Goal: Find contact information: Find contact information

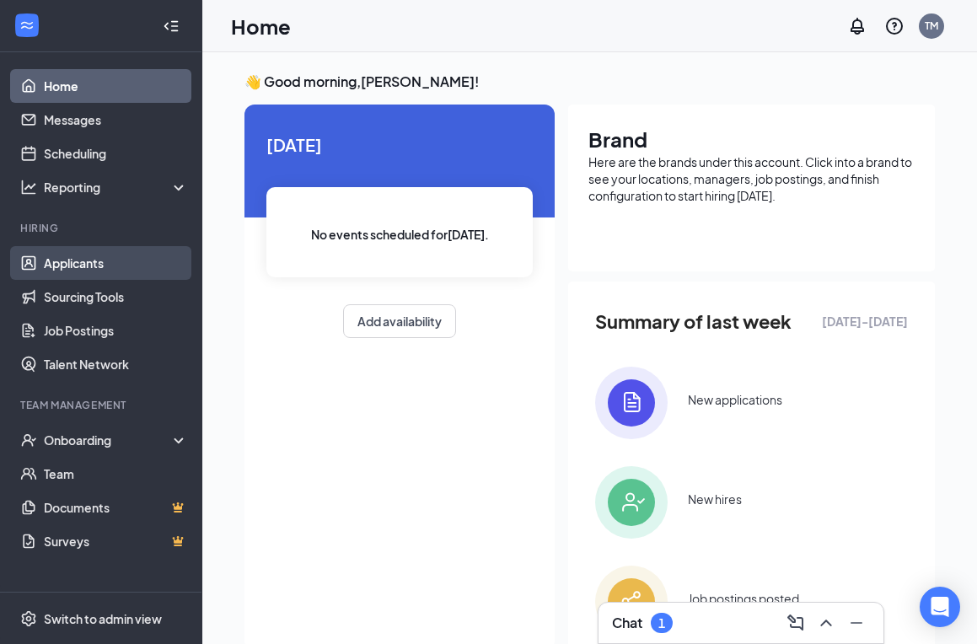
click at [94, 272] on link "Applicants" at bounding box center [116, 263] width 144 height 34
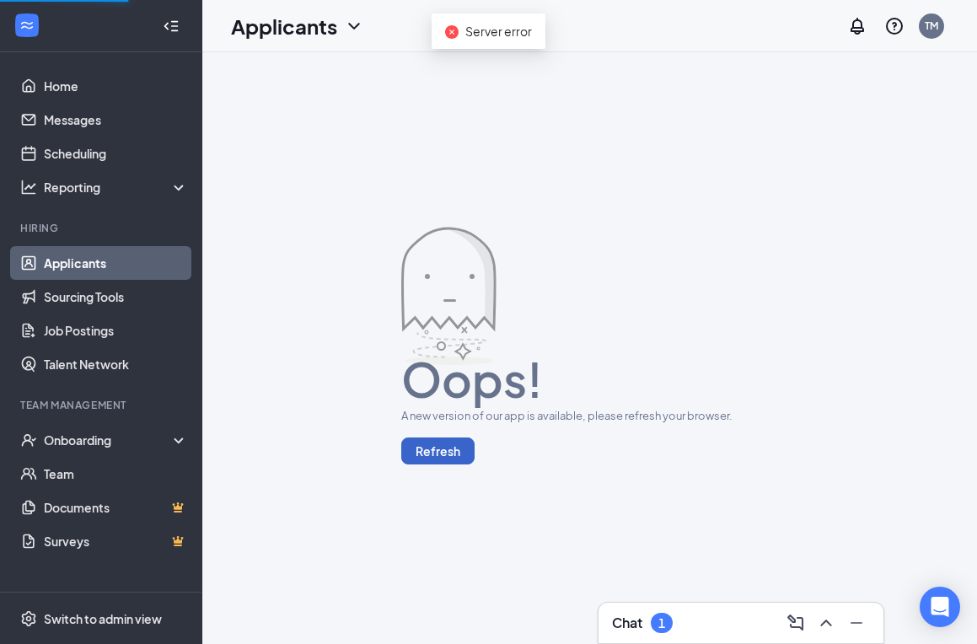
click at [432, 452] on button "Refresh" at bounding box center [437, 450] width 73 height 27
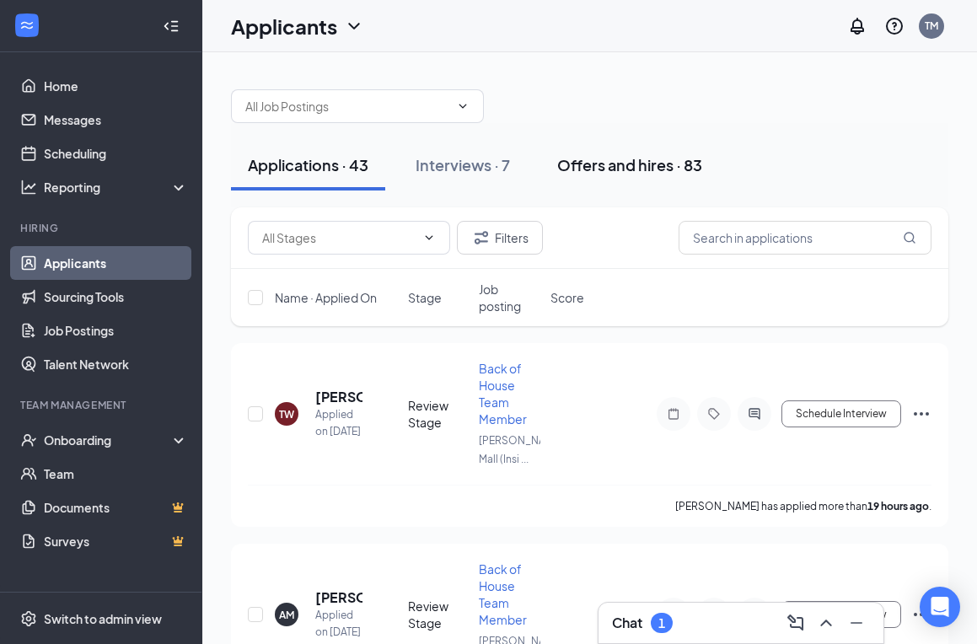
click at [641, 178] on button "Offers and hires · 83" at bounding box center [629, 165] width 179 height 51
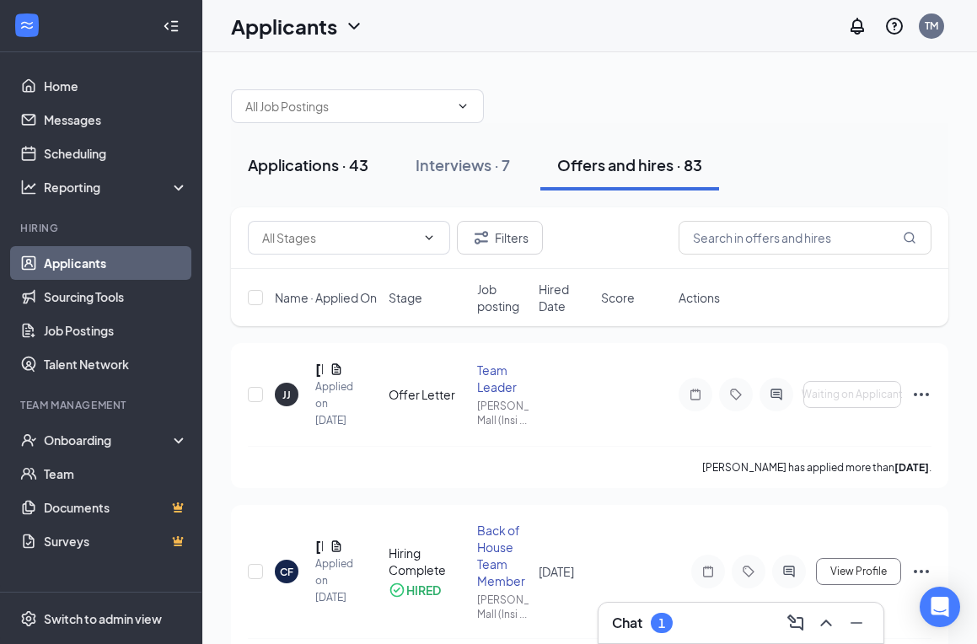
click at [318, 159] on div "Applications · 43" at bounding box center [308, 164] width 121 height 21
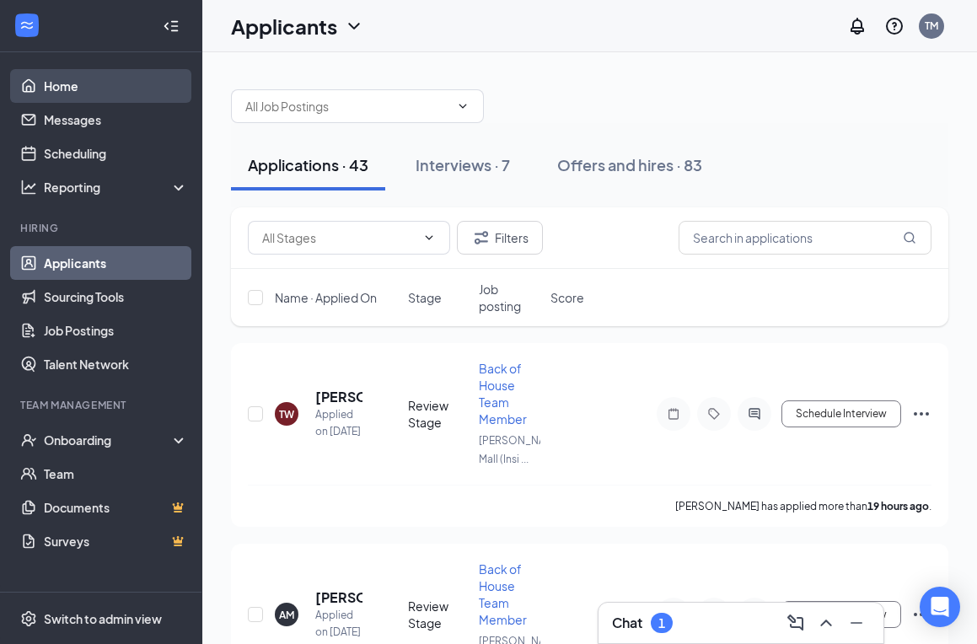
click at [77, 80] on link "Home" at bounding box center [116, 86] width 144 height 34
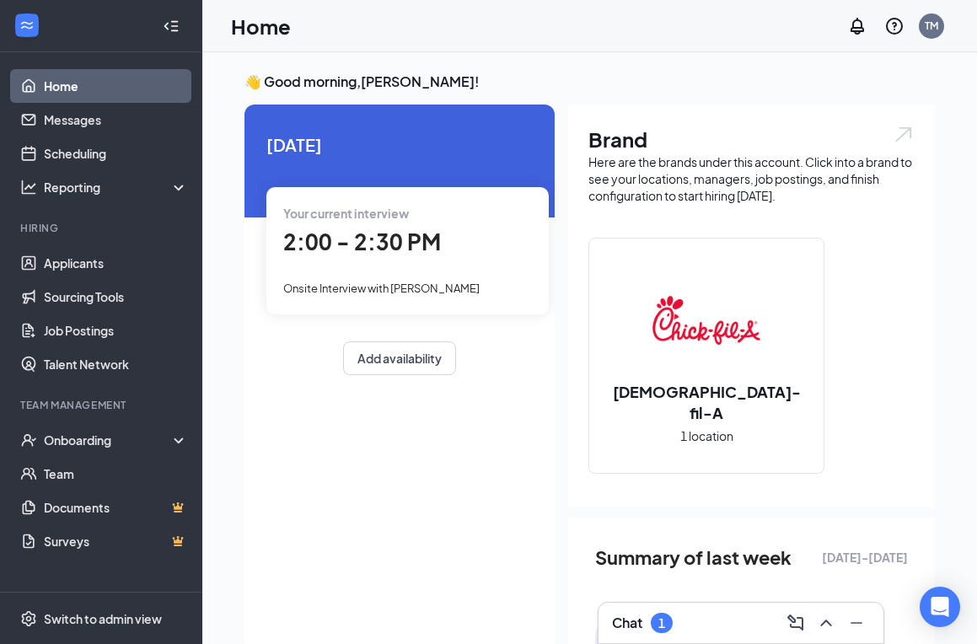
click at [699, 630] on div "Chat 1" at bounding box center [741, 622] width 258 height 27
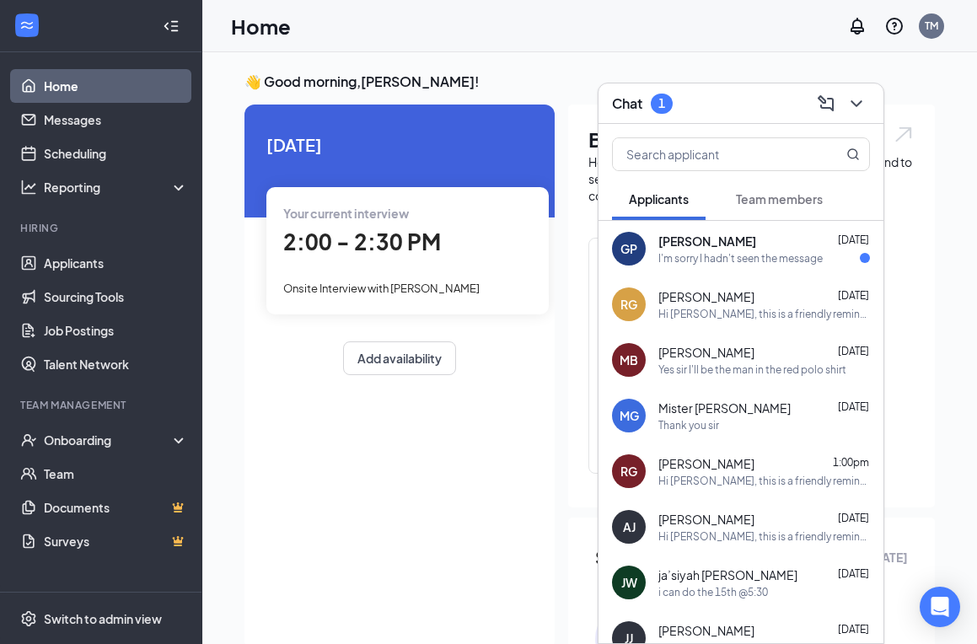
click at [727, 239] on span "Guadalupe Pluma" at bounding box center [707, 241] width 98 height 17
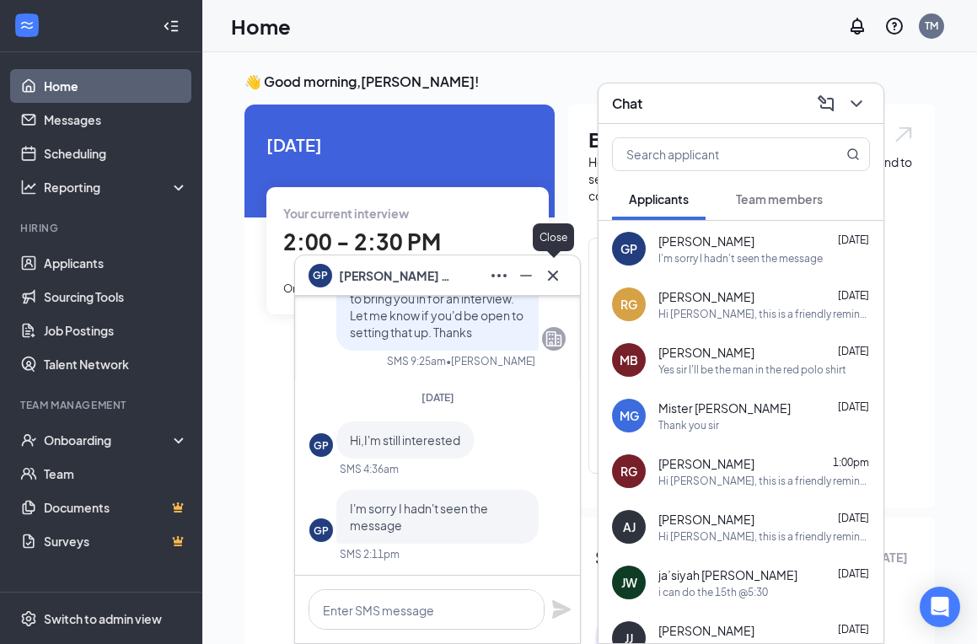
click at [555, 274] on icon "Cross" at bounding box center [553, 276] width 20 height 20
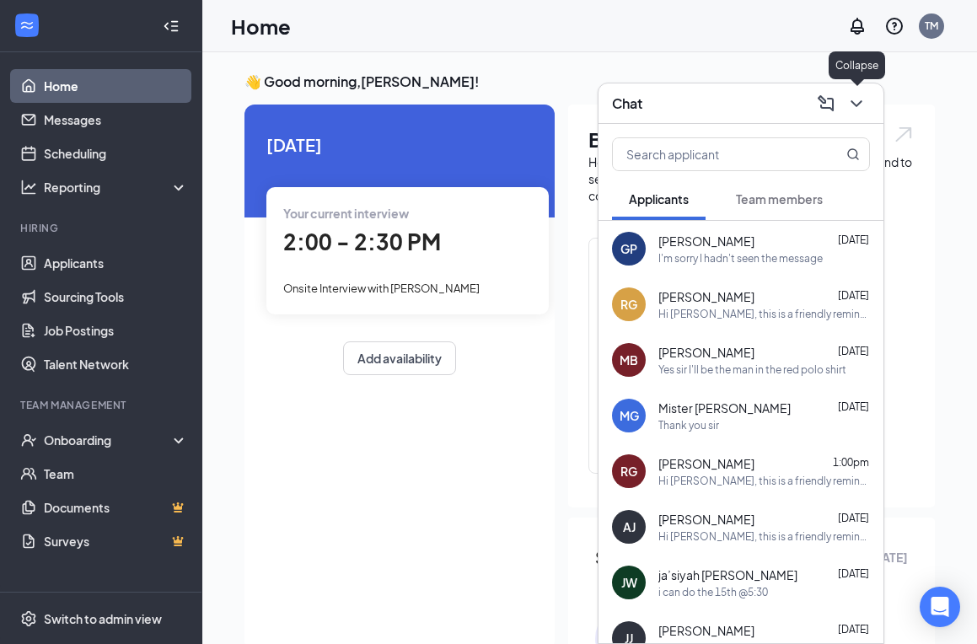
click at [853, 105] on icon "ChevronDown" at bounding box center [856, 104] width 20 height 20
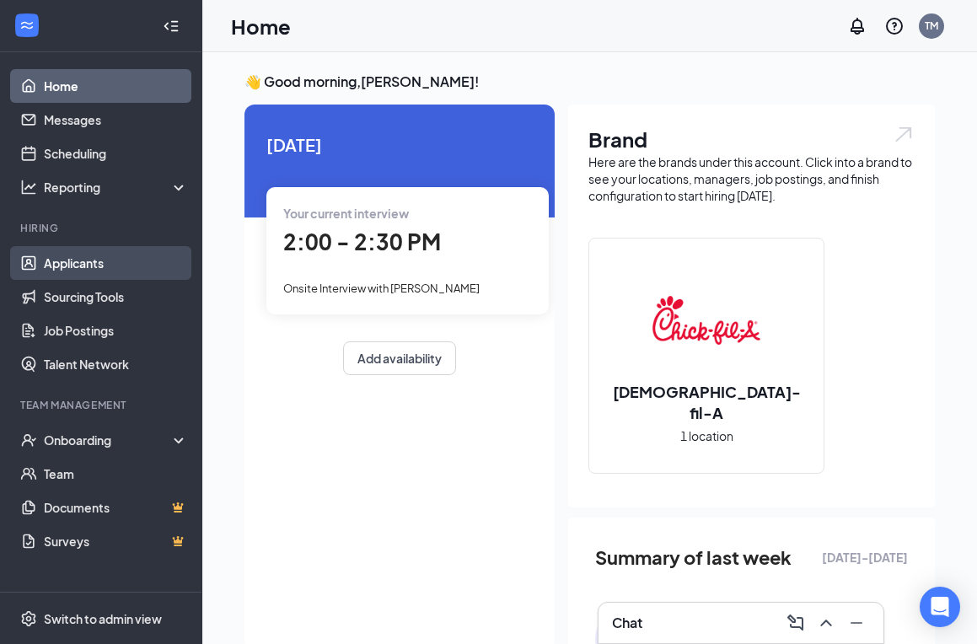
click at [76, 255] on link "Applicants" at bounding box center [116, 263] width 144 height 34
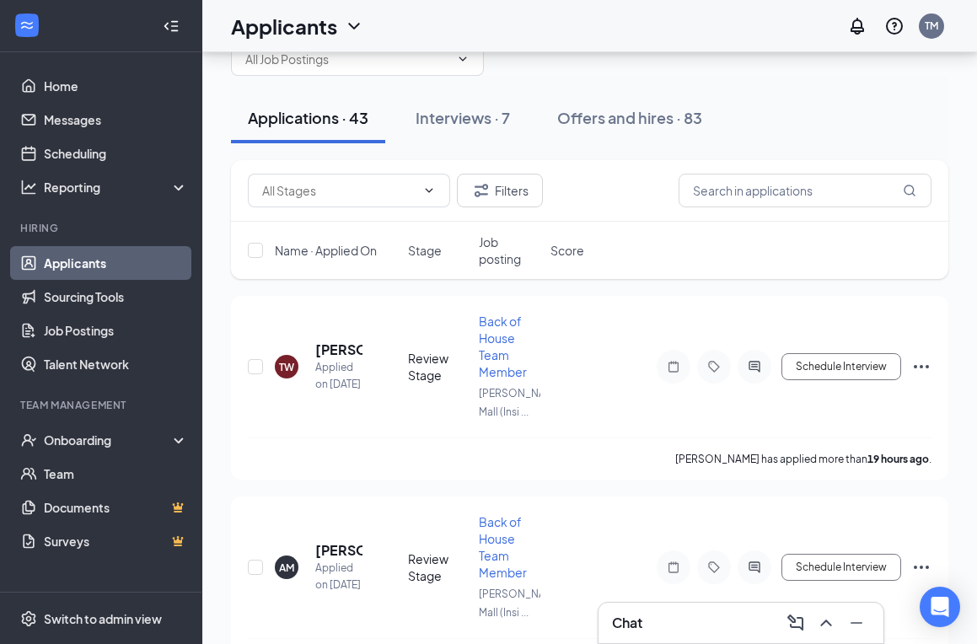
scroll to position [94, 0]
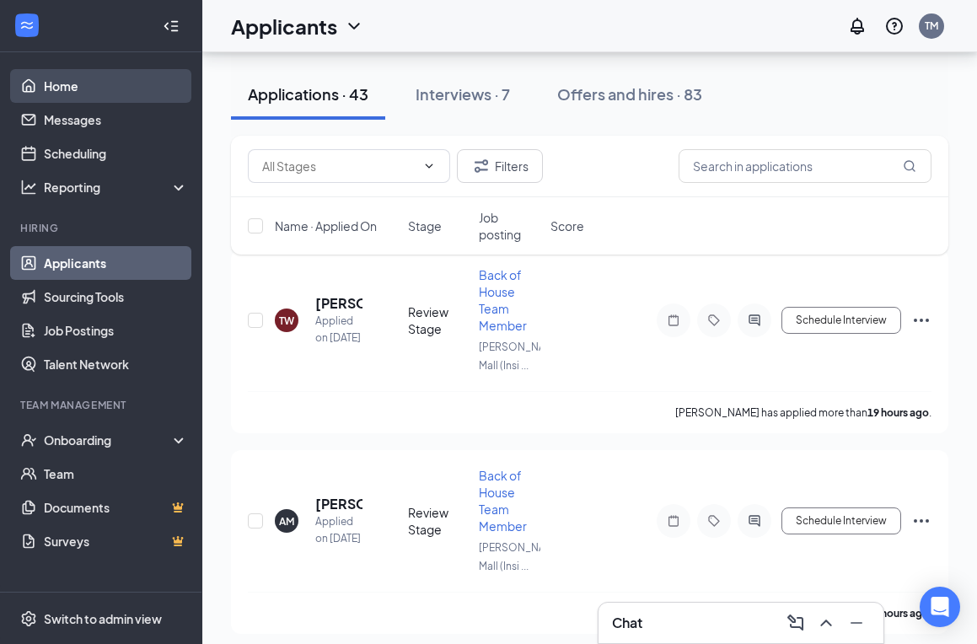
click at [67, 83] on link "Home" at bounding box center [116, 86] width 144 height 34
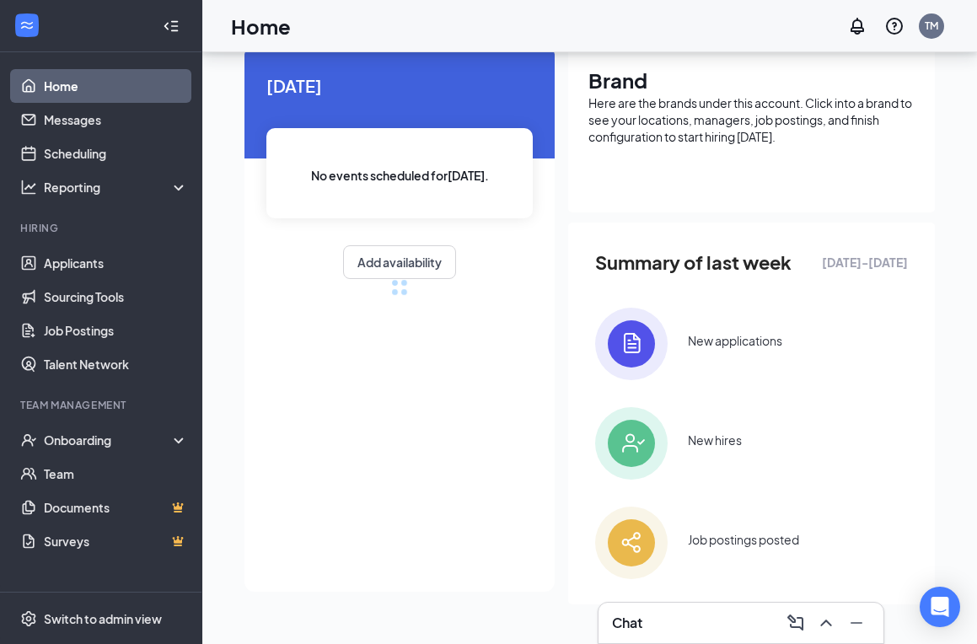
scroll to position [94, 0]
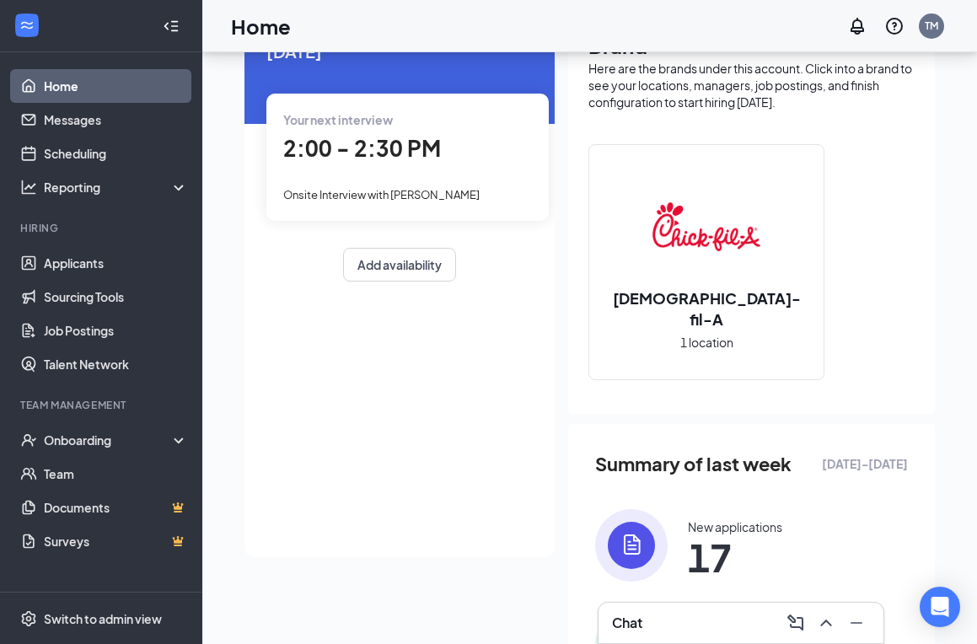
click at [464, 180] on div "Your next interview 2:00 - 2:30 PM Onsite Interview with [PERSON_NAME]" at bounding box center [407, 157] width 282 height 126
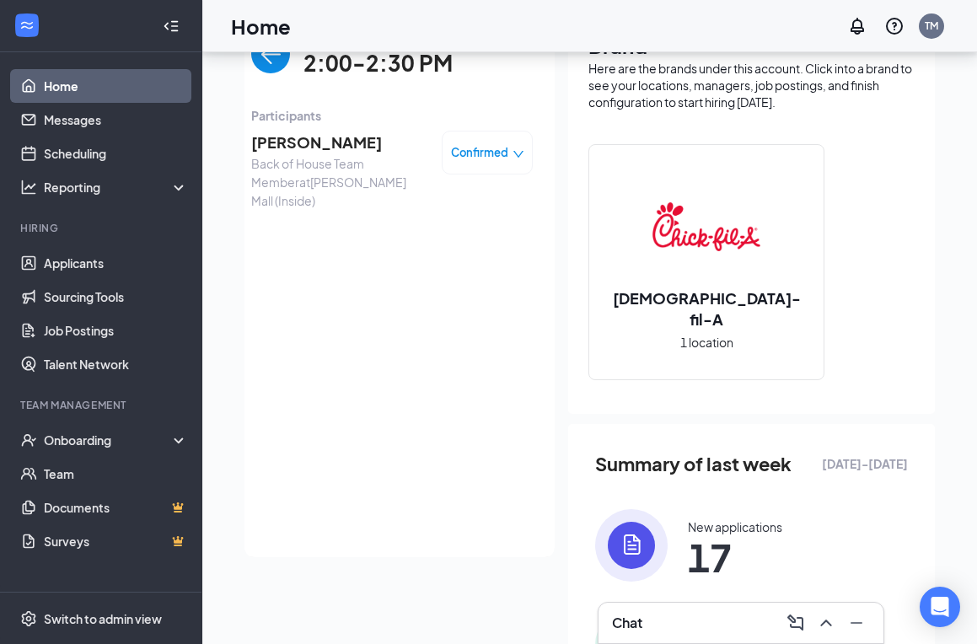
click at [326, 142] on span "[PERSON_NAME]" at bounding box center [339, 143] width 177 height 24
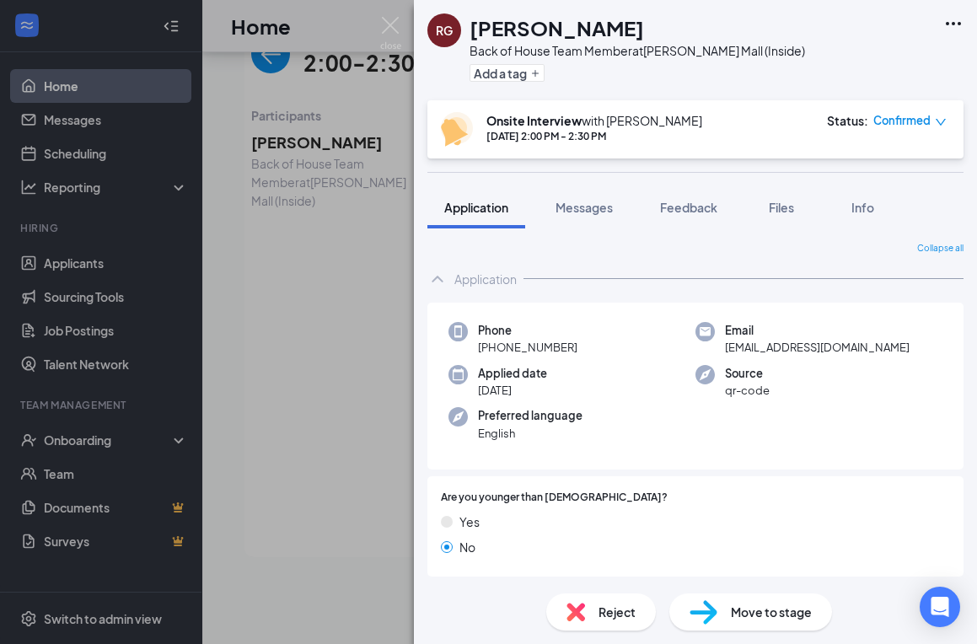
drag, startPoint x: 582, startPoint y: 349, endPoint x: 502, endPoint y: 343, distance: 80.3
click at [502, 343] on div "Phone [PHONE_NUMBER]" at bounding box center [571, 339] width 247 height 35
drag, startPoint x: 876, startPoint y: 346, endPoint x: 721, endPoint y: 354, distance: 155.3
click at [721, 354] on div "Email [EMAIL_ADDRESS][DOMAIN_NAME]" at bounding box center [818, 339] width 247 height 35
click at [835, 317] on div "Phone [PHONE_NUMBER] Email [EMAIL_ADDRESS][DOMAIN_NAME] Applied date [DATE] Sou…" at bounding box center [695, 387] width 536 height 168
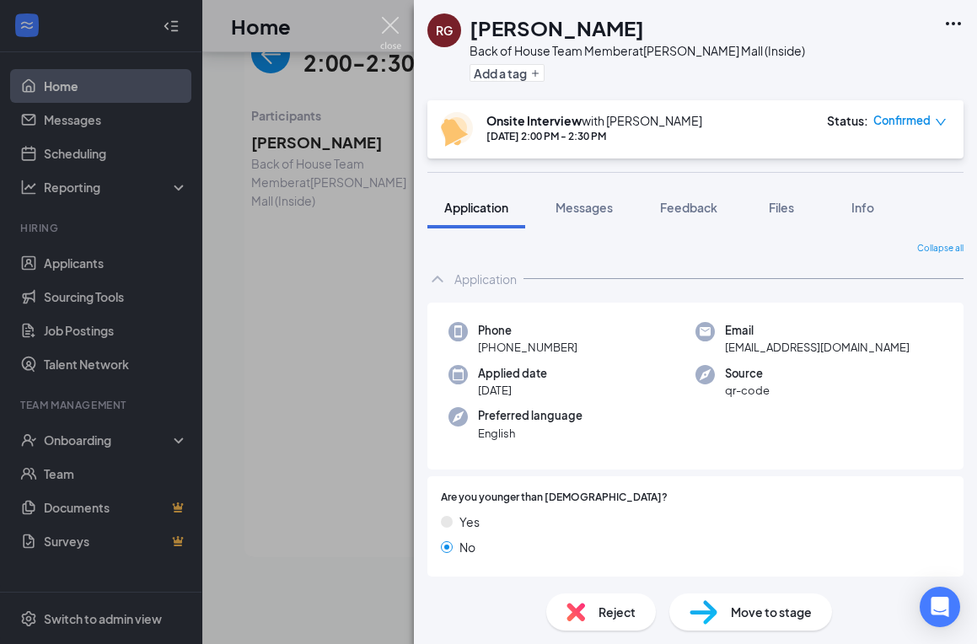
click at [393, 25] on img at bounding box center [390, 33] width 21 height 33
